Goal: Find specific page/section: Find specific page/section

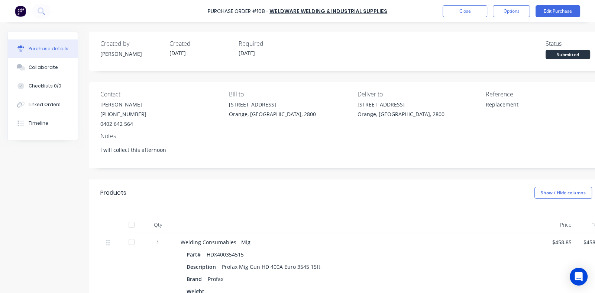
drag, startPoint x: 131, startPoint y: 225, endPoint x: 145, endPoint y: 225, distance: 14.1
click at [132, 225] on div at bounding box center [131, 224] width 15 height 15
click at [468, 12] on button "Close" at bounding box center [465, 11] width 45 height 12
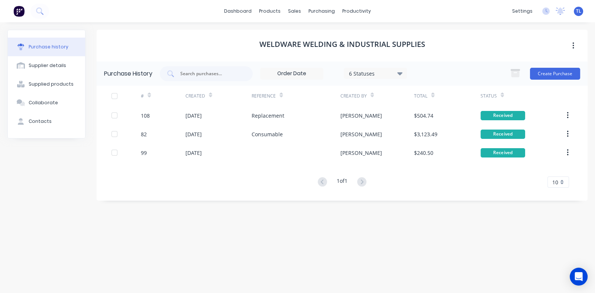
click at [146, 95] on div "#" at bounding box center [146, 95] width 10 height 13
click at [142, 94] on div "#" at bounding box center [142, 96] width 3 height 7
click at [150, 97] on icon at bounding box center [149, 95] width 3 height 6
click at [150, 93] on icon at bounding box center [149, 95] width 3 height 6
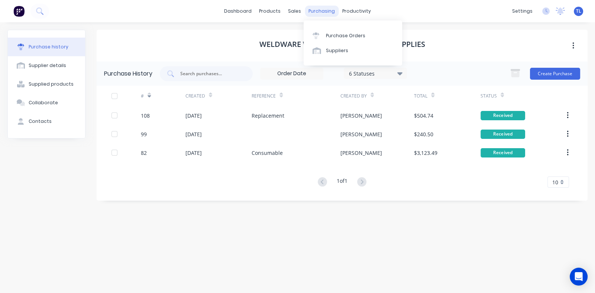
click at [318, 13] on div "purchasing" at bounding box center [322, 11] width 34 height 11
click at [341, 35] on div "Purchase Orders" at bounding box center [345, 35] width 39 height 7
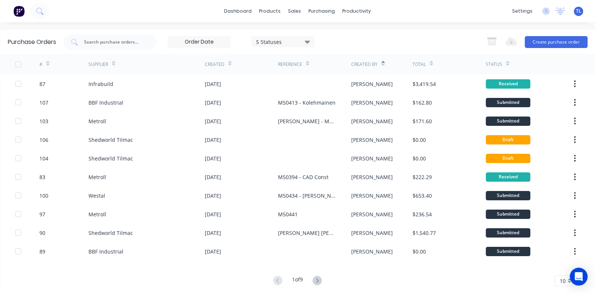
click at [48, 62] on icon at bounding box center [47, 64] width 3 height 6
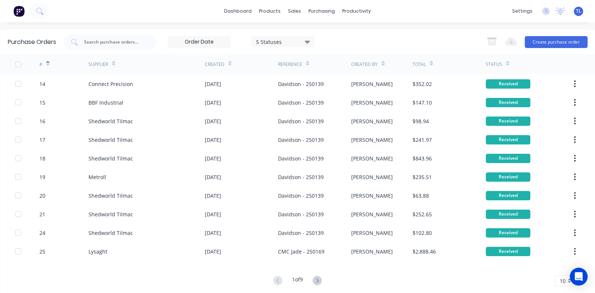
click at [48, 65] on icon at bounding box center [47, 64] width 3 height 6
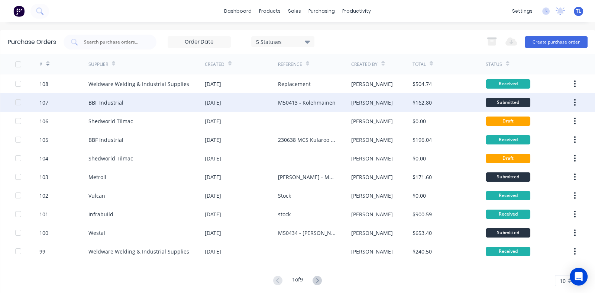
click at [227, 97] on div "[DATE]" at bounding box center [241, 102] width 73 height 19
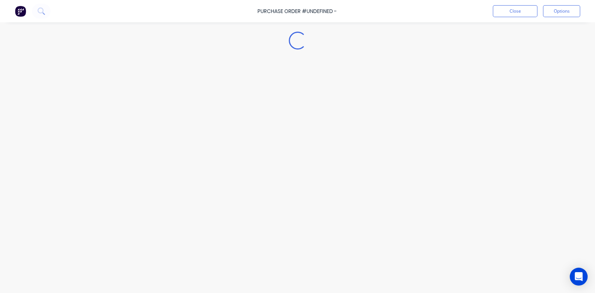
type textarea "x"
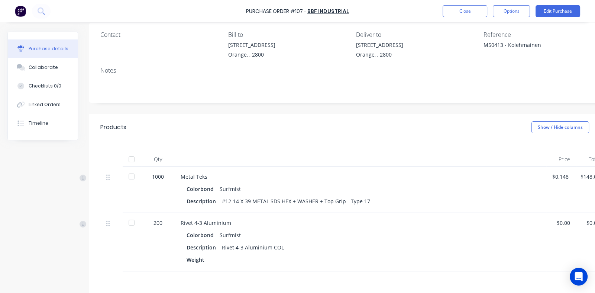
scroll to position [74, 0]
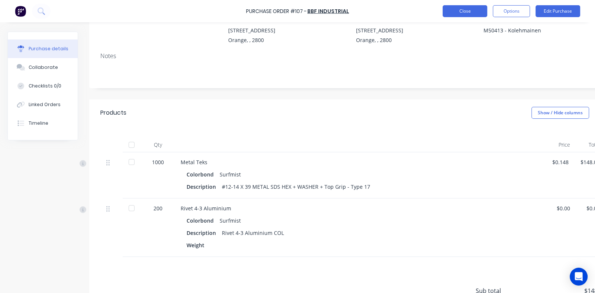
click at [460, 8] on button "Close" at bounding box center [465, 11] width 45 height 12
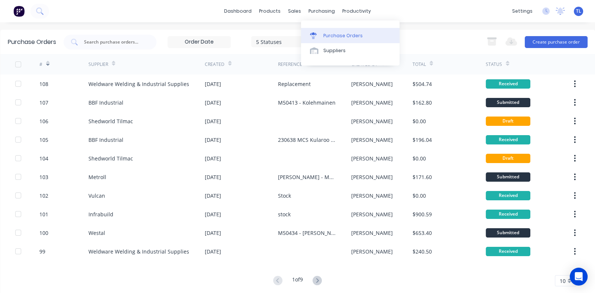
click at [336, 35] on div "Purchase Orders" at bounding box center [342, 35] width 39 height 7
